Goal: Use online tool/utility: Utilize a website feature to perform a specific function

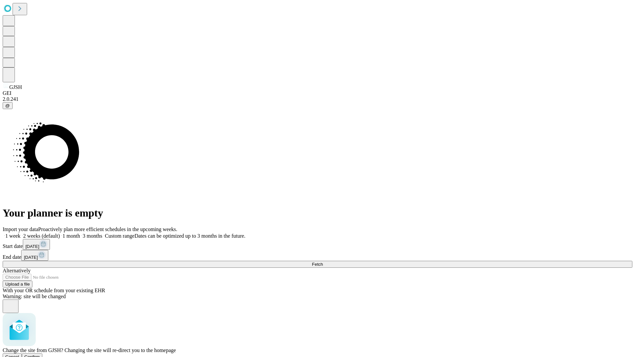
click at [40, 355] on span "Confirm" at bounding box center [32, 357] width 16 height 5
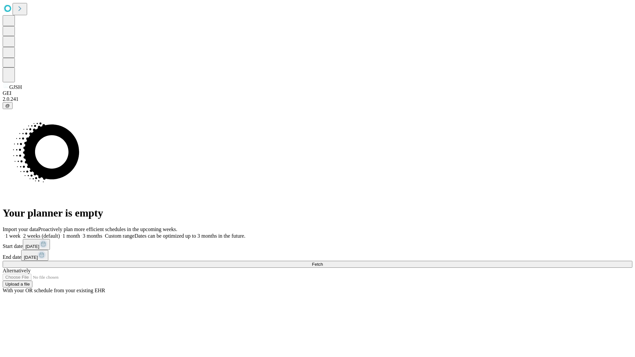
click at [80, 233] on label "1 month" at bounding box center [70, 236] width 20 height 6
click at [323, 262] on span "Fetch" at bounding box center [317, 264] width 11 height 5
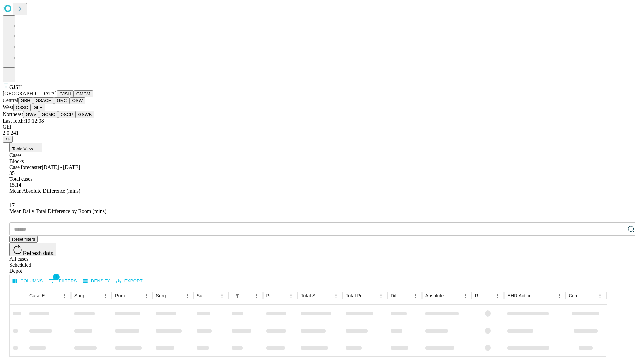
click at [74, 97] on button "GMCM" at bounding box center [83, 93] width 19 height 7
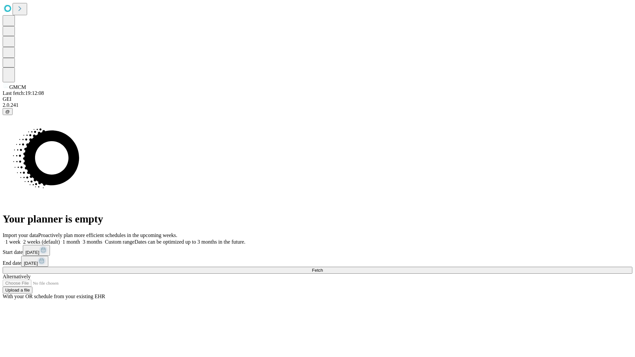
click at [80, 239] on label "1 month" at bounding box center [70, 242] width 20 height 6
click at [323, 268] on span "Fetch" at bounding box center [317, 270] width 11 height 5
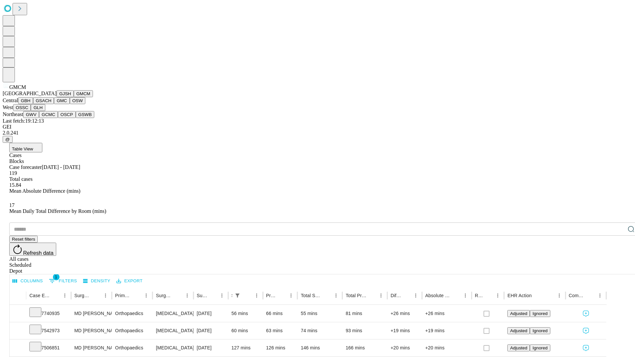
click at [33, 104] on button "GBH" at bounding box center [25, 100] width 15 height 7
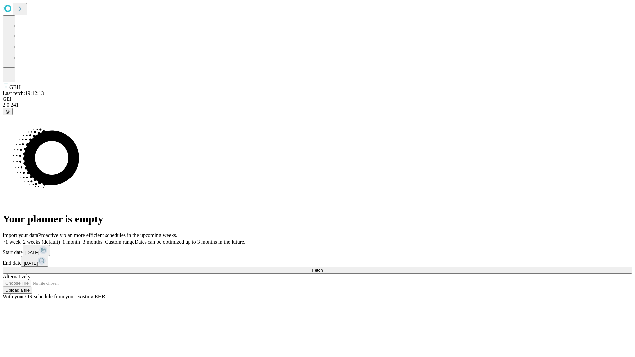
click at [80, 239] on label "1 month" at bounding box center [70, 242] width 20 height 6
click at [323, 268] on span "Fetch" at bounding box center [317, 270] width 11 height 5
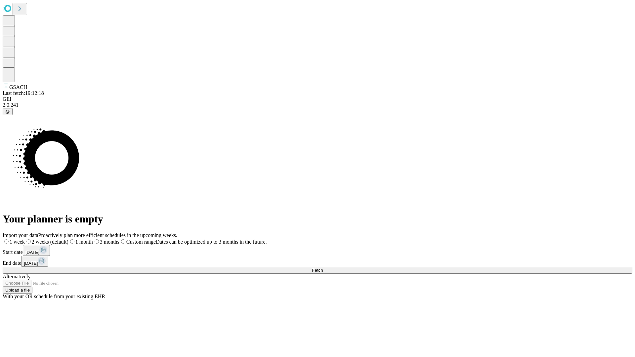
click at [93, 239] on label "1 month" at bounding box center [81, 242] width 24 height 6
click at [323, 268] on span "Fetch" at bounding box center [317, 270] width 11 height 5
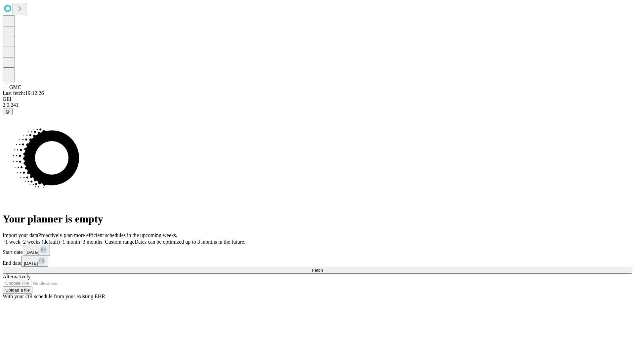
click at [323, 268] on span "Fetch" at bounding box center [317, 270] width 11 height 5
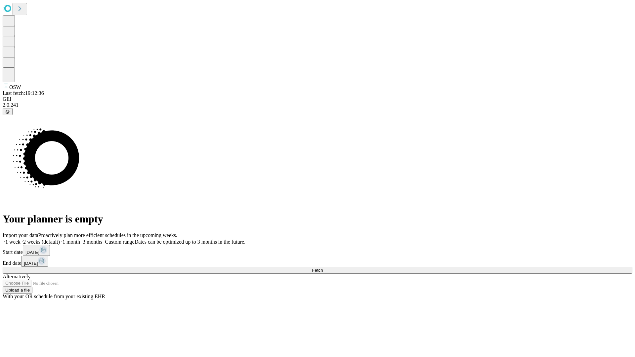
click at [80, 239] on label "1 month" at bounding box center [70, 242] width 20 height 6
click at [323, 268] on span "Fetch" at bounding box center [317, 270] width 11 height 5
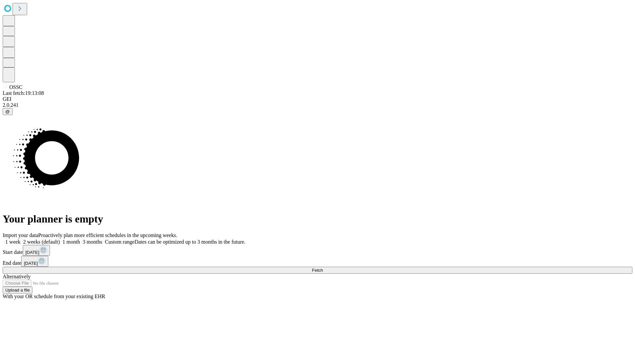
click at [323, 268] on span "Fetch" at bounding box center [317, 270] width 11 height 5
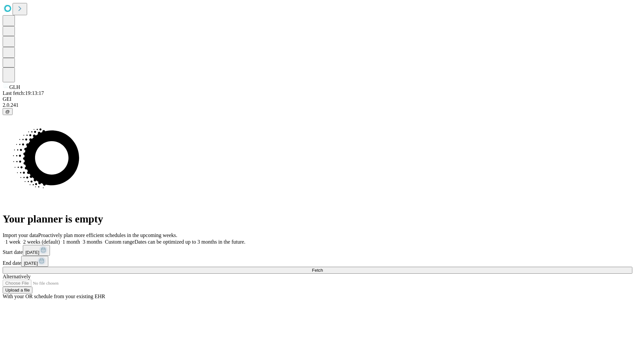
click at [80, 239] on label "1 month" at bounding box center [70, 242] width 20 height 6
click at [323, 268] on span "Fetch" at bounding box center [317, 270] width 11 height 5
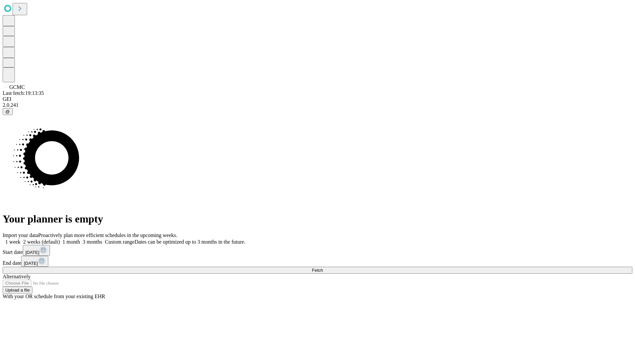
click at [323, 268] on span "Fetch" at bounding box center [317, 270] width 11 height 5
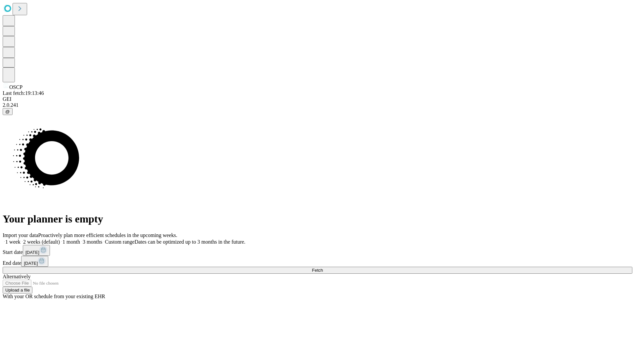
click at [323, 268] on span "Fetch" at bounding box center [317, 270] width 11 height 5
